Goal: Navigation & Orientation: Find specific page/section

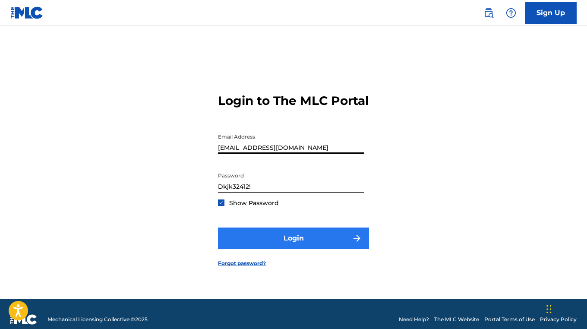
click at [319, 242] on button "Login" at bounding box center [293, 239] width 151 height 22
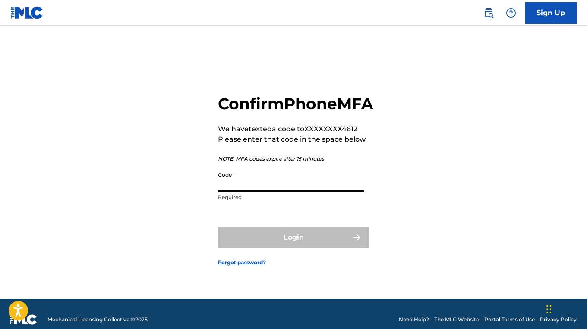
click at [230, 187] on input "Code" at bounding box center [291, 179] width 146 height 25
paste input "767816"
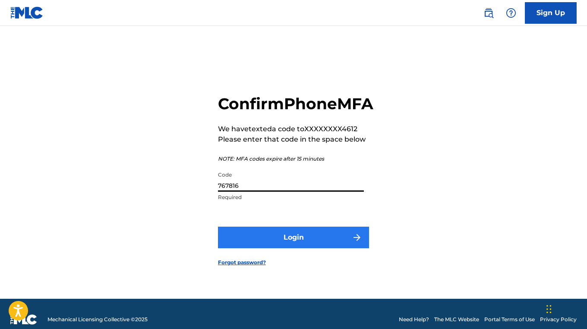
type input "767816"
click at [285, 248] on button "Login" at bounding box center [293, 238] width 151 height 22
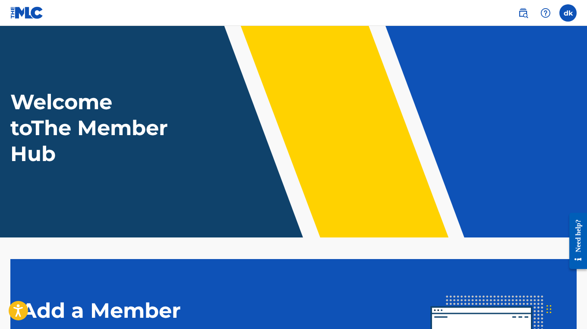
click at [377, 194] on header "Welcome to The Member Hub" at bounding box center [293, 132] width 587 height 212
click at [524, 13] on img at bounding box center [523, 13] width 10 height 10
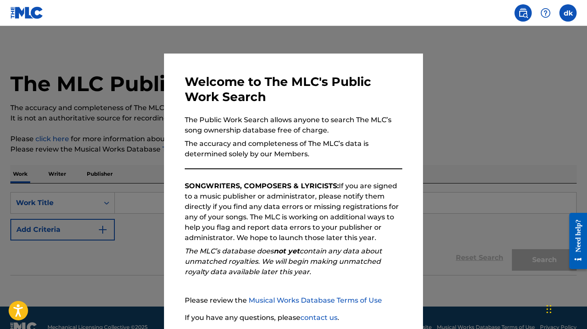
click at [464, 113] on div at bounding box center [293, 190] width 587 height 329
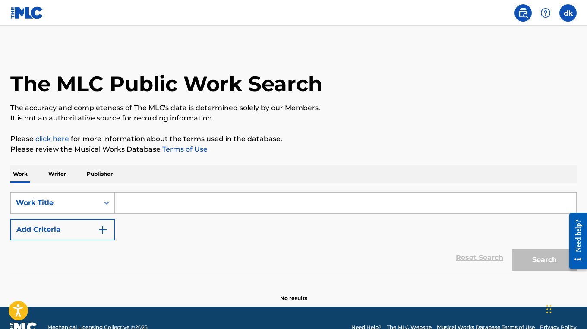
click at [526, 13] on img at bounding box center [523, 13] width 10 height 10
click at [575, 15] on label at bounding box center [568, 12] width 17 height 17
click at [568, 13] on input "dk [PERSON_NAME] [EMAIL_ADDRESS][DOMAIN_NAME] Notification Preferences Profile …" at bounding box center [568, 13] width 0 height 0
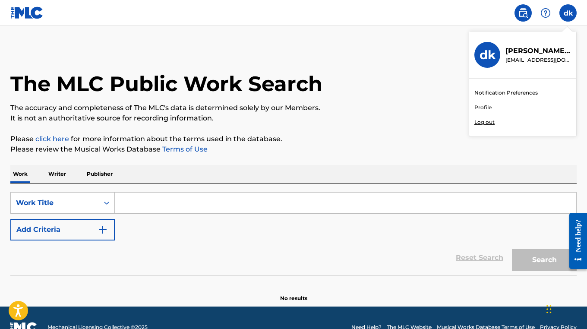
click at [489, 104] on link "Profile" at bounding box center [483, 108] width 17 height 8
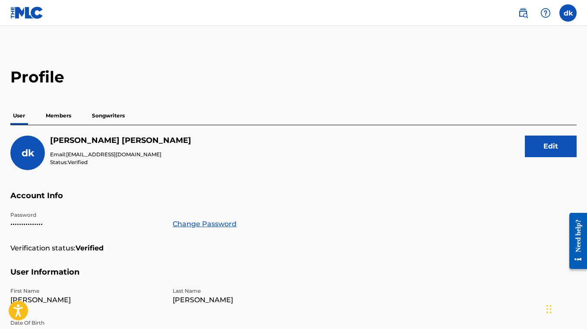
click at [58, 117] on p "Members" at bounding box center [58, 116] width 31 height 18
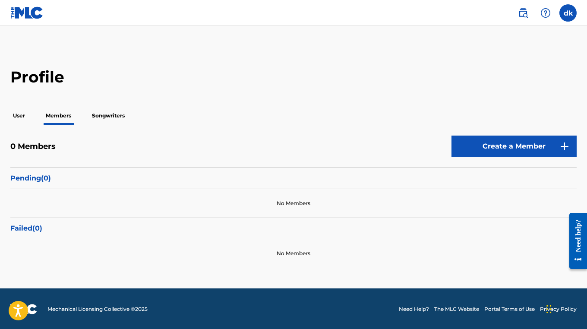
click at [108, 115] on p "Songwriters" at bounding box center [108, 116] width 38 height 18
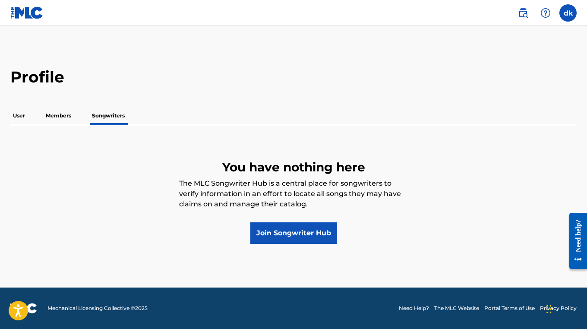
click at [67, 115] on p "Members" at bounding box center [58, 116] width 31 height 18
